Goal: Find specific page/section: Find specific page/section

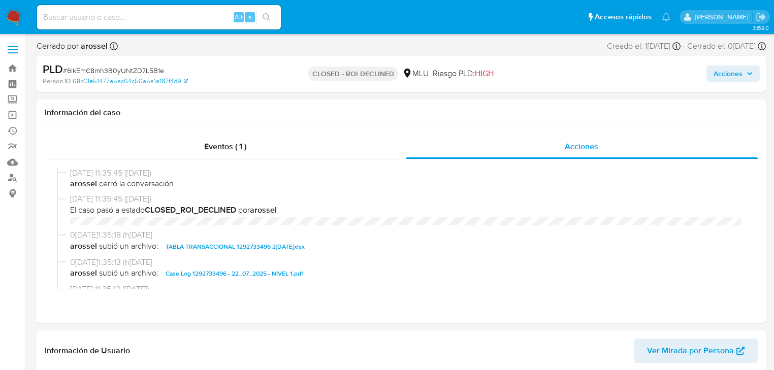
select select "10"
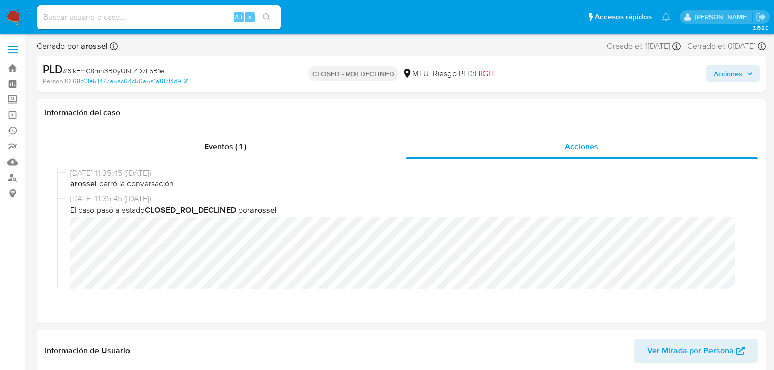
scroll to position [453, 0]
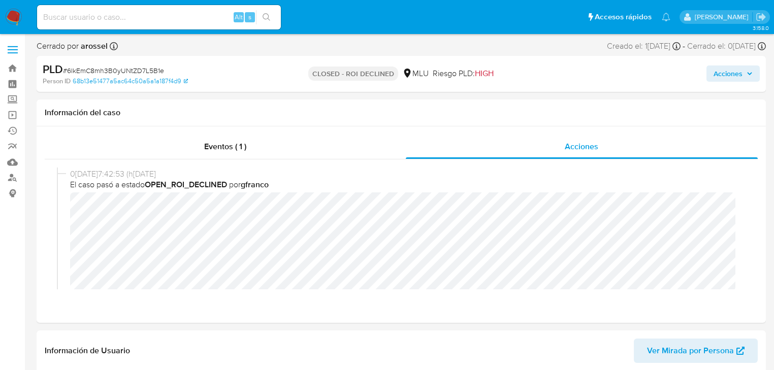
click at [109, 14] on input at bounding box center [159, 17] width 244 height 13
paste input "XT3z5cMzvoRrsD0eGTxlAl9m"
type input "XT3z5cMzvoRrsD0eGTxlAl9m"
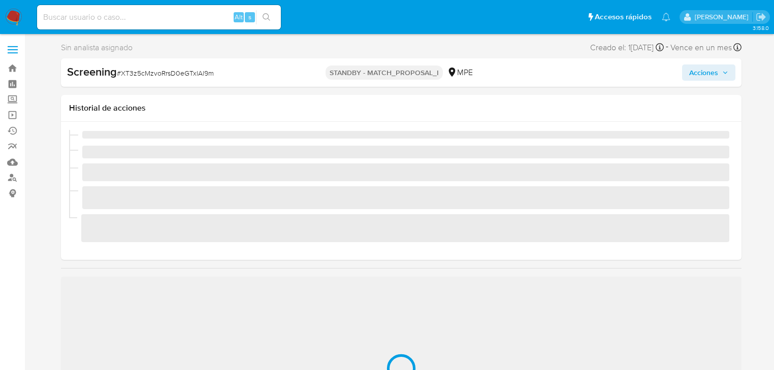
scroll to position [428, 0]
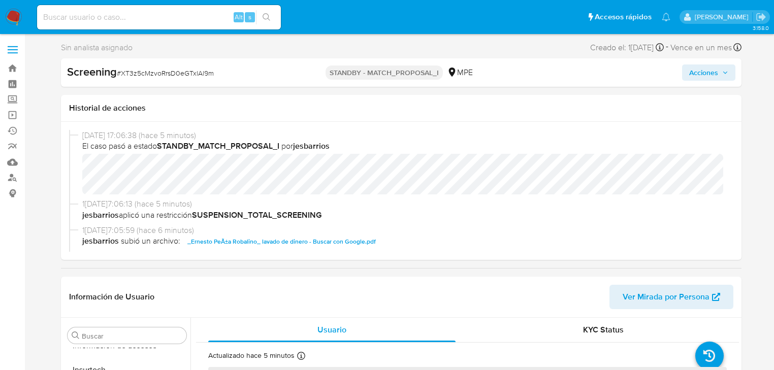
select select "10"
